Goal: Information Seeking & Learning: Check status

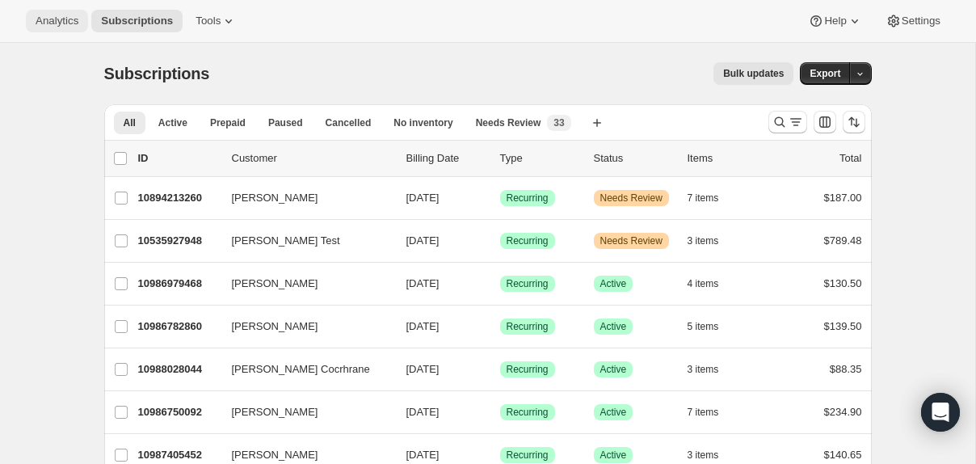
click at [61, 30] on button "Analytics" at bounding box center [57, 21] width 62 height 23
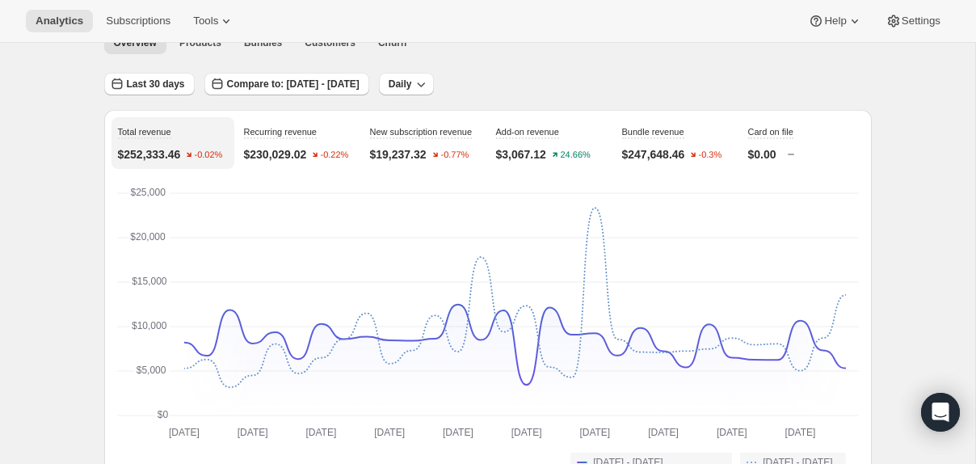
scroll to position [78, 0]
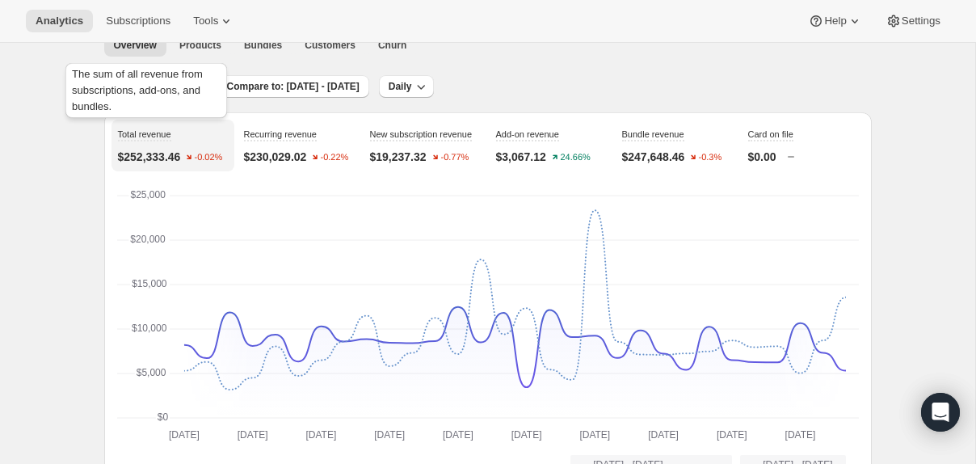
click at [144, 87] on div "The sum of all revenue from subscriptions, add-ons, and bundles." at bounding box center [146, 94] width 168 height 68
click at [136, 86] on span "Last 30 days" at bounding box center [156, 86] width 58 height 13
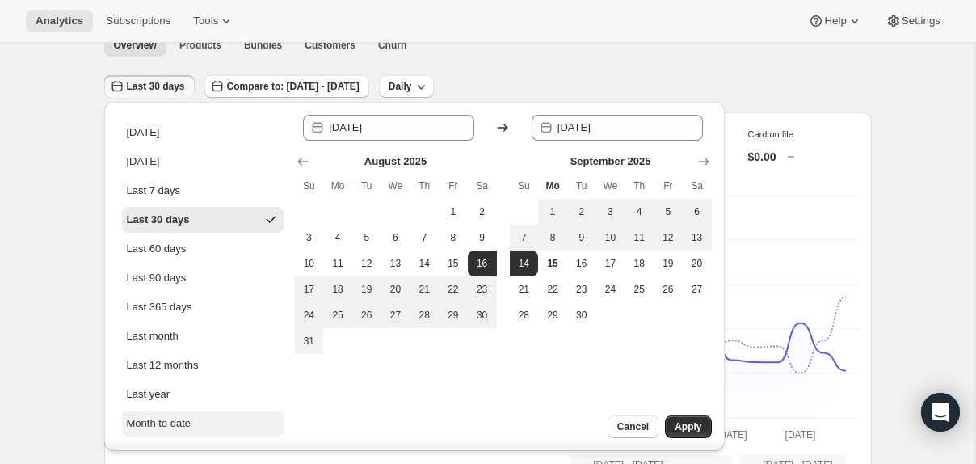
click at [161, 427] on div "Month to date" at bounding box center [159, 423] width 65 height 16
type input "[DATE]"
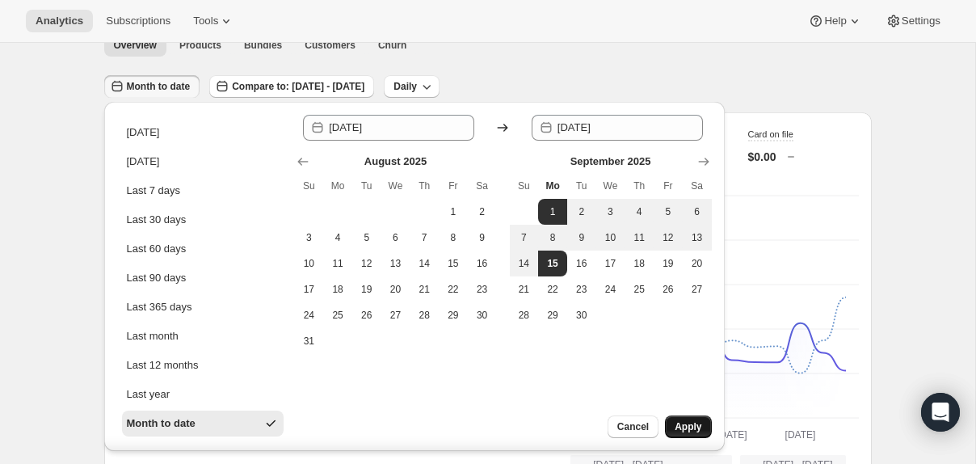
click at [685, 424] on span "Apply" at bounding box center [688, 426] width 27 height 13
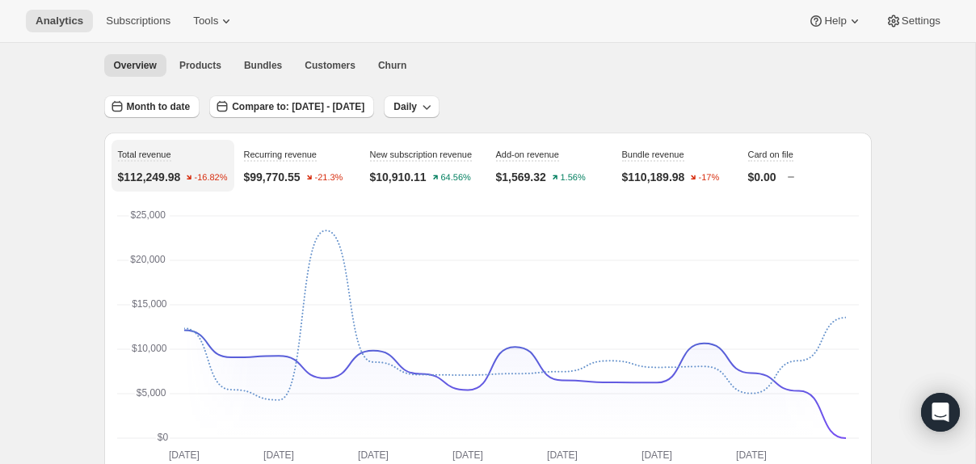
scroll to position [0, 0]
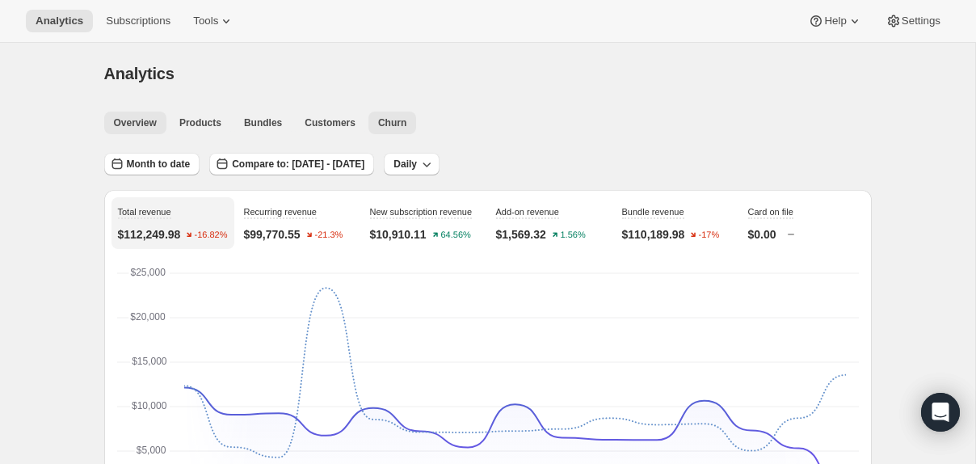
click at [377, 118] on button "Churn" at bounding box center [393, 123] width 48 height 23
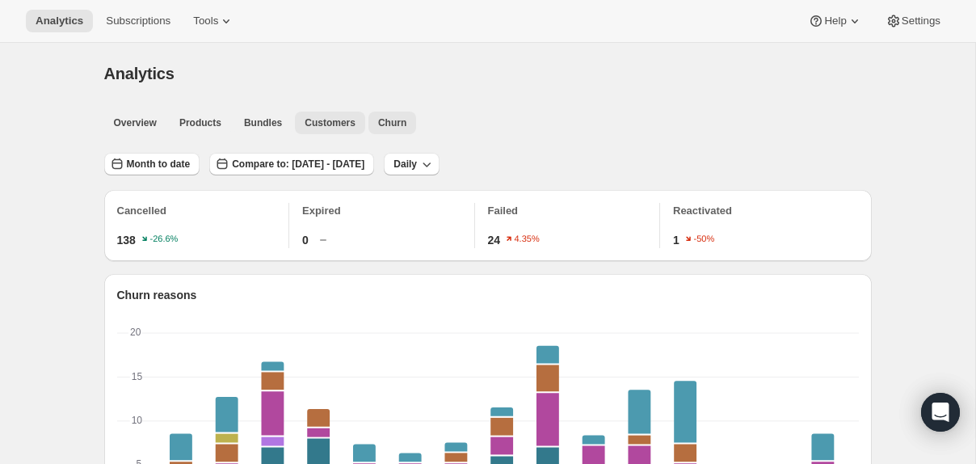
click at [328, 129] on button "Customers" at bounding box center [330, 123] width 70 height 23
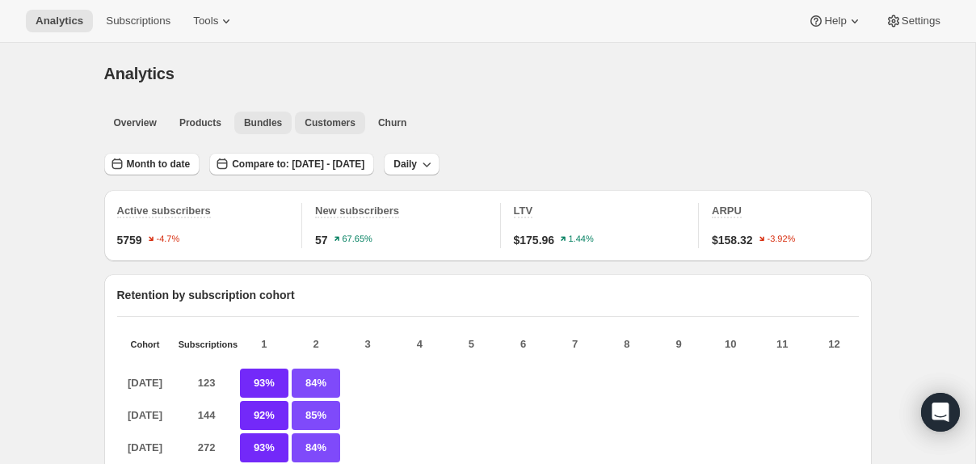
click at [253, 120] on span "Bundles" at bounding box center [263, 122] width 38 height 13
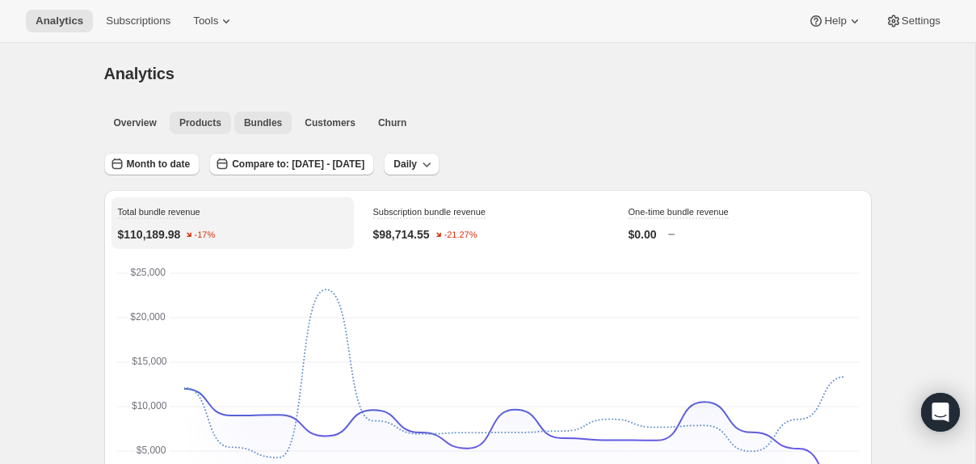
click at [203, 133] on button "Products" at bounding box center [200, 123] width 61 height 23
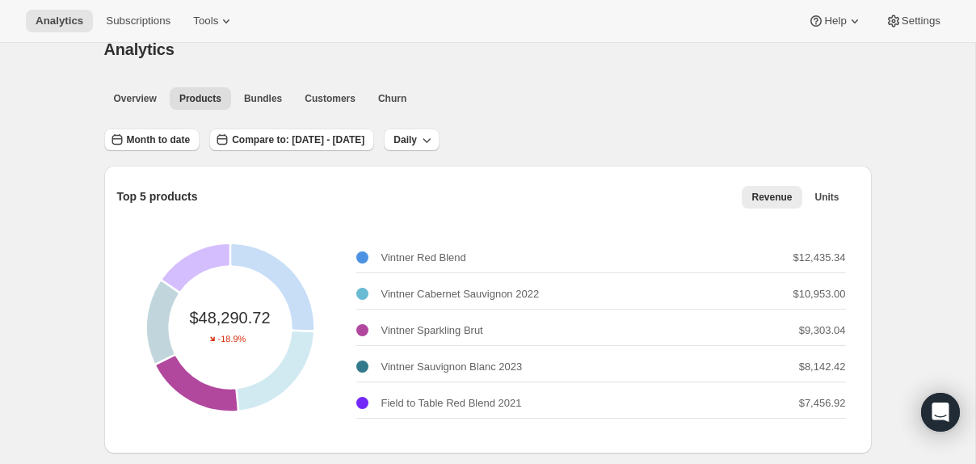
scroll to position [34, 0]
